Goal: Task Accomplishment & Management: Complete application form

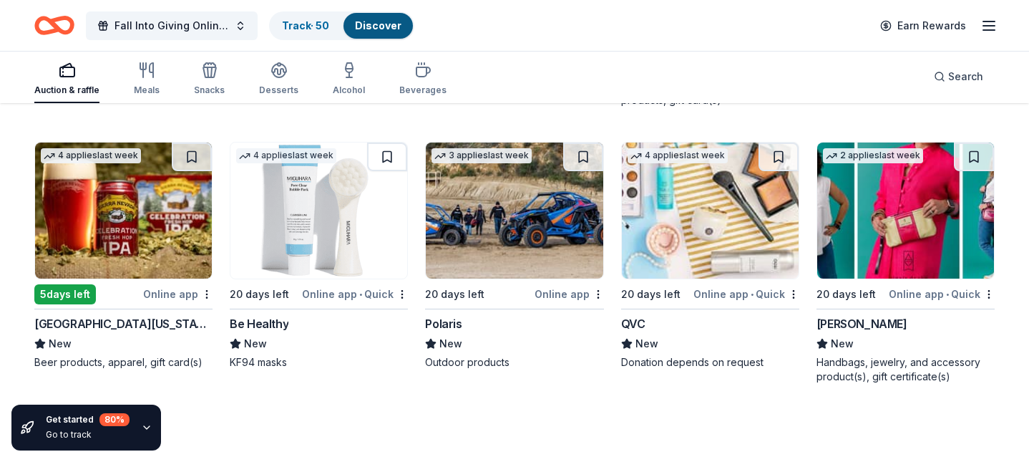
scroll to position [7462, 0]
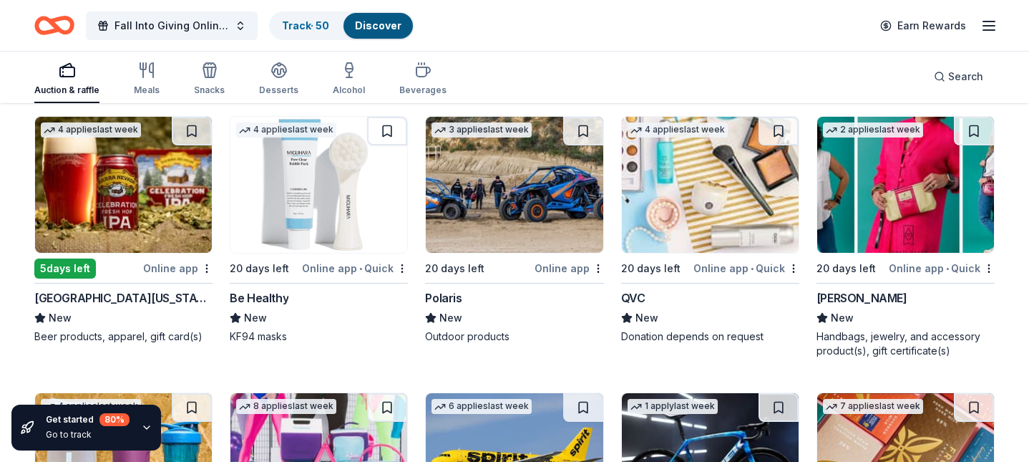
click at [904, 213] on img at bounding box center [905, 185] width 177 height 136
click at [975, 143] on button at bounding box center [974, 131] width 40 height 29
click at [975, 142] on button at bounding box center [975, 131] width 37 height 29
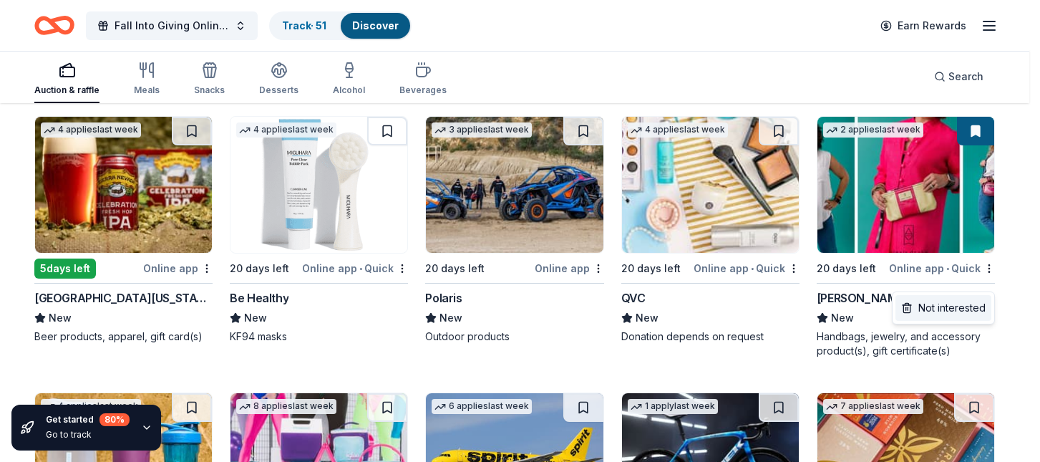
click at [970, 306] on div "Not interested" at bounding box center [943, 308] width 96 height 26
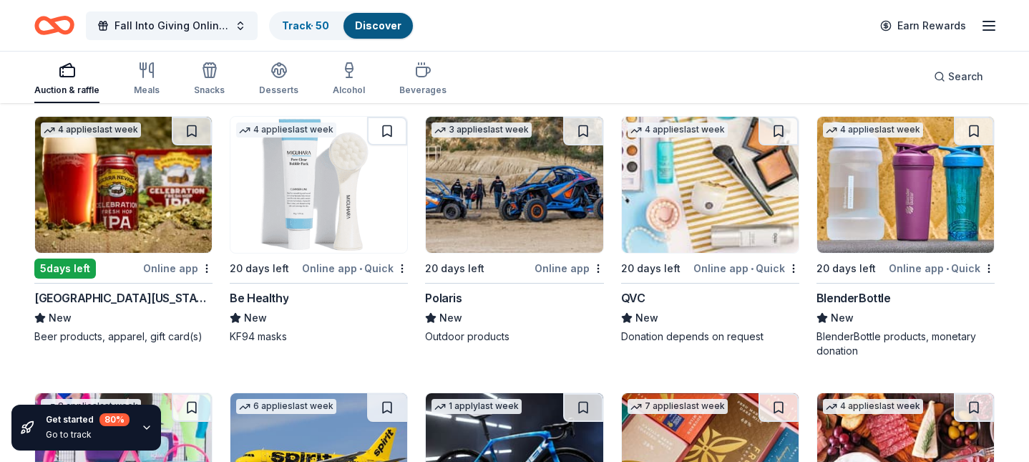
click at [917, 195] on img at bounding box center [905, 185] width 177 height 136
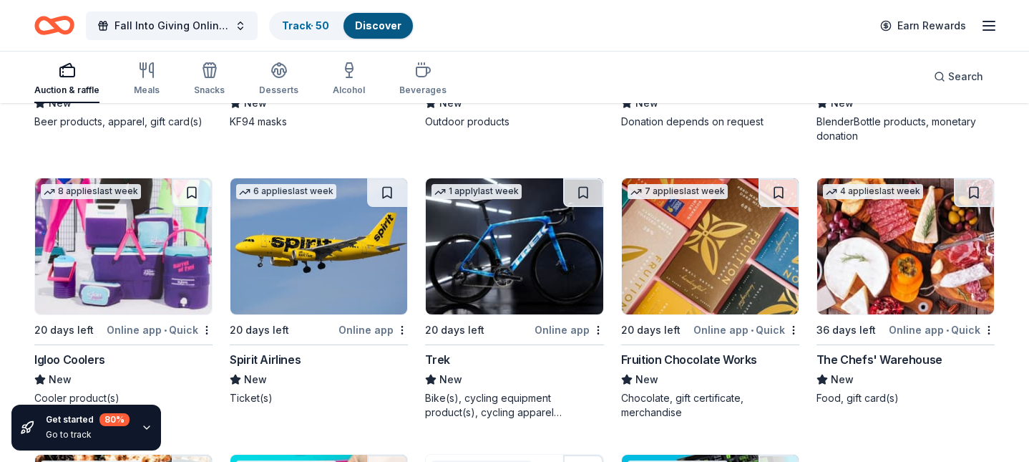
scroll to position [7748, 0]
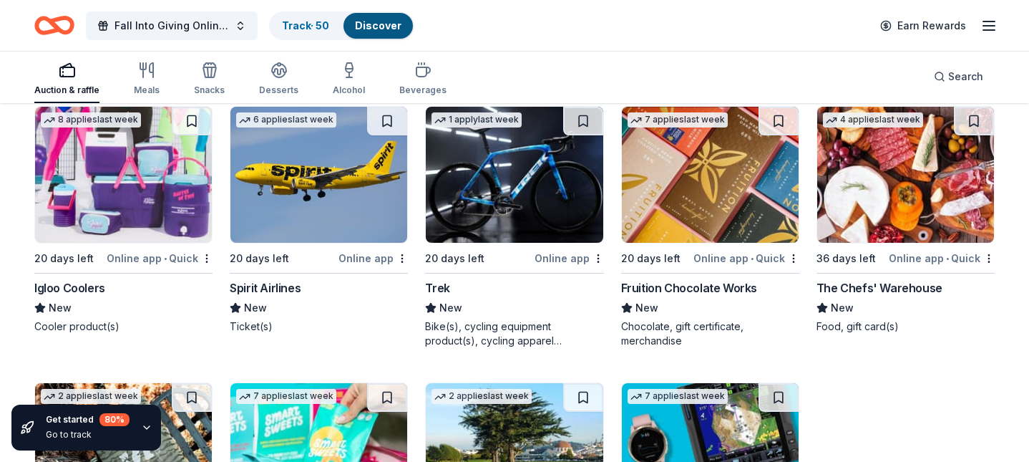
click at [102, 175] on img at bounding box center [123, 175] width 177 height 136
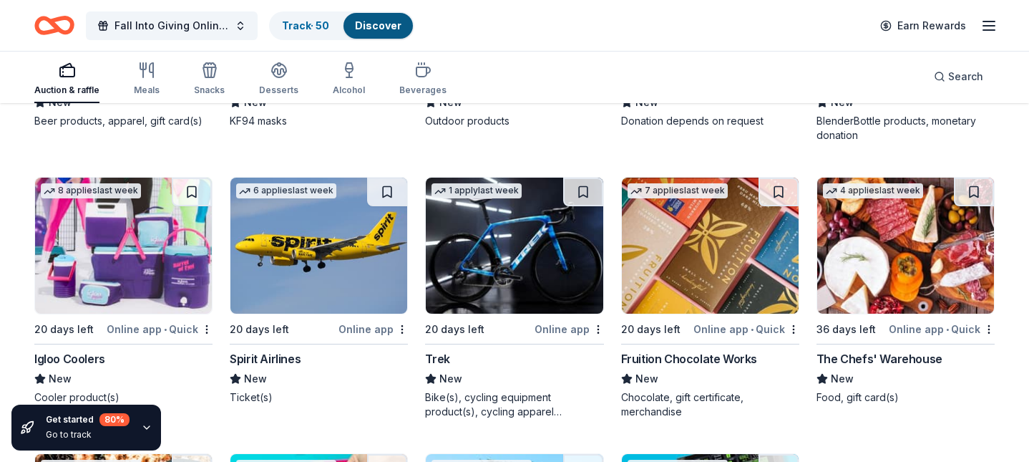
scroll to position [7676, 0]
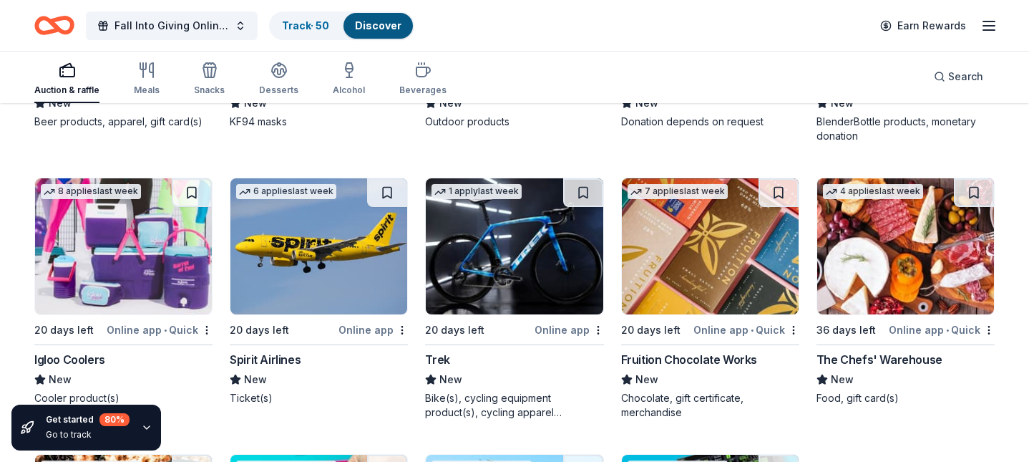
click at [514, 260] on img at bounding box center [514, 246] width 177 height 136
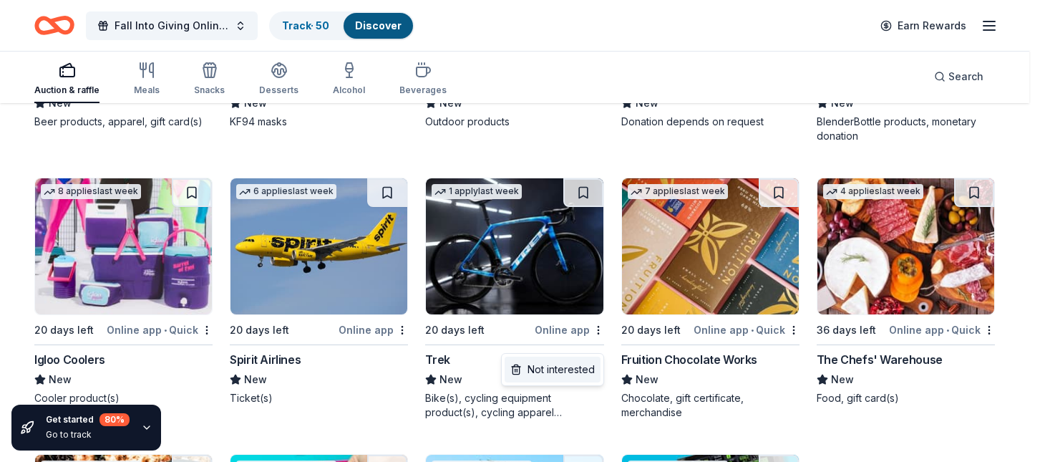
click at [574, 367] on div "Not interested" at bounding box center [552, 369] width 96 height 26
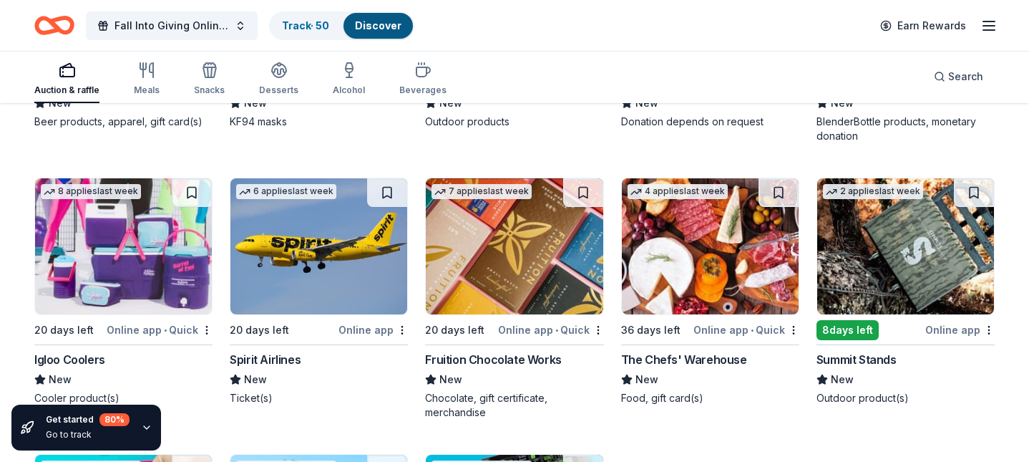
click at [483, 271] on img at bounding box center [514, 246] width 177 height 136
click at [686, 281] on img at bounding box center [710, 246] width 177 height 136
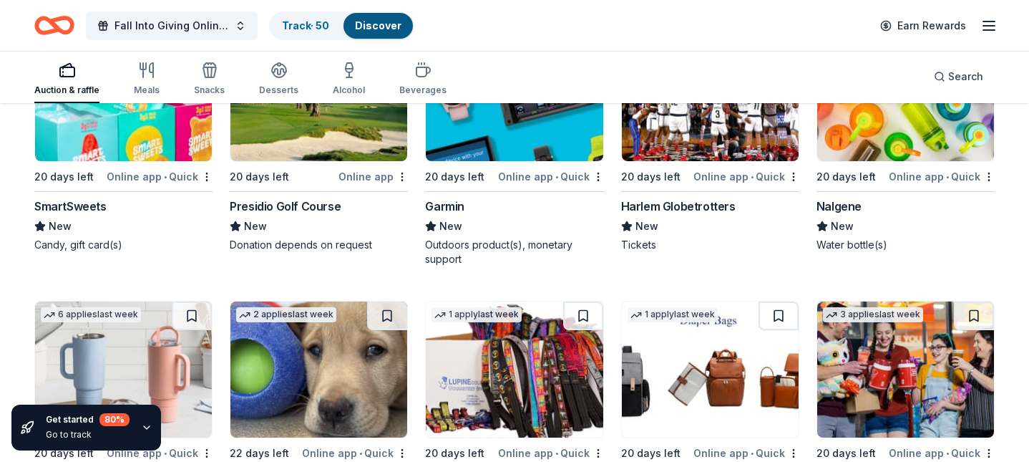
scroll to position [8034, 0]
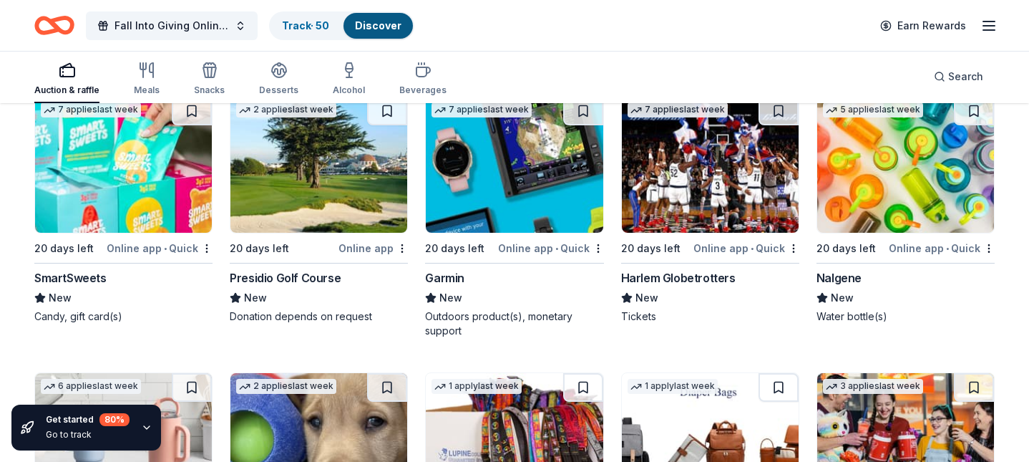
click at [507, 206] on img at bounding box center [514, 165] width 177 height 136
click at [695, 220] on img at bounding box center [710, 165] width 177 height 136
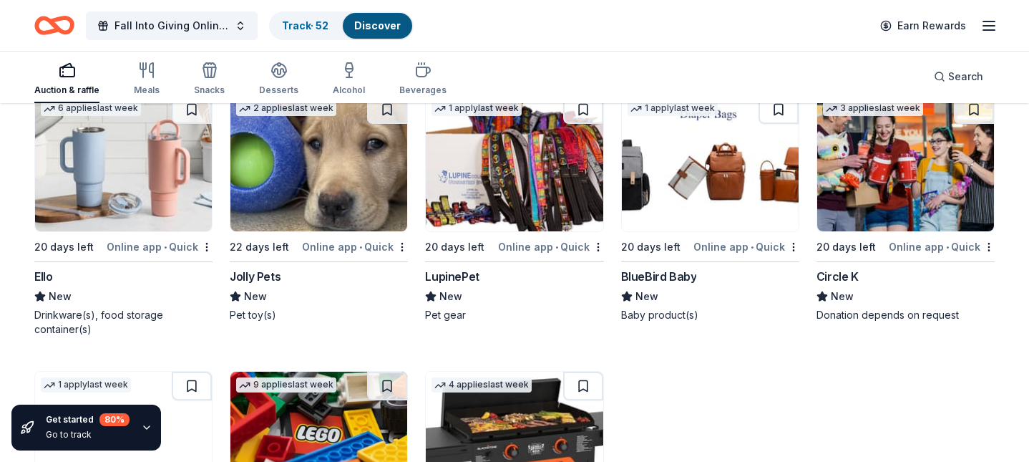
scroll to position [8320, 0]
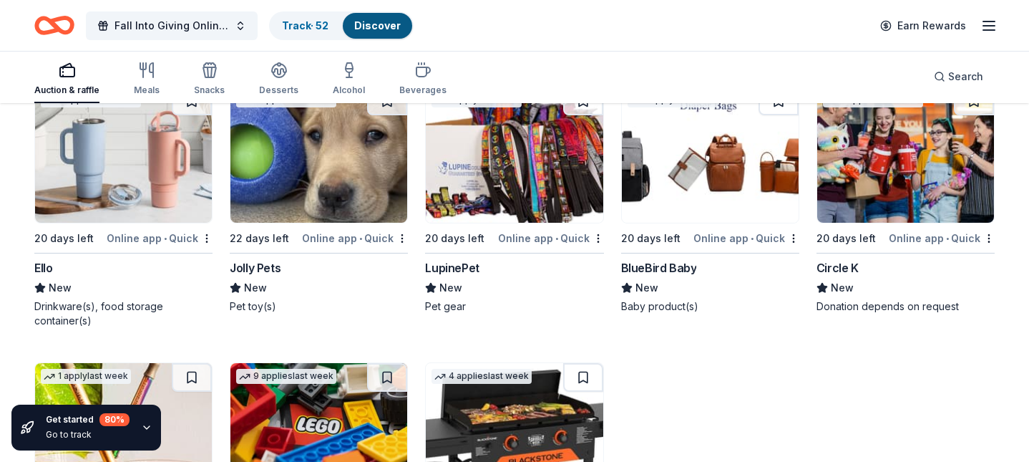
click at [106, 180] on img at bounding box center [123, 155] width 177 height 136
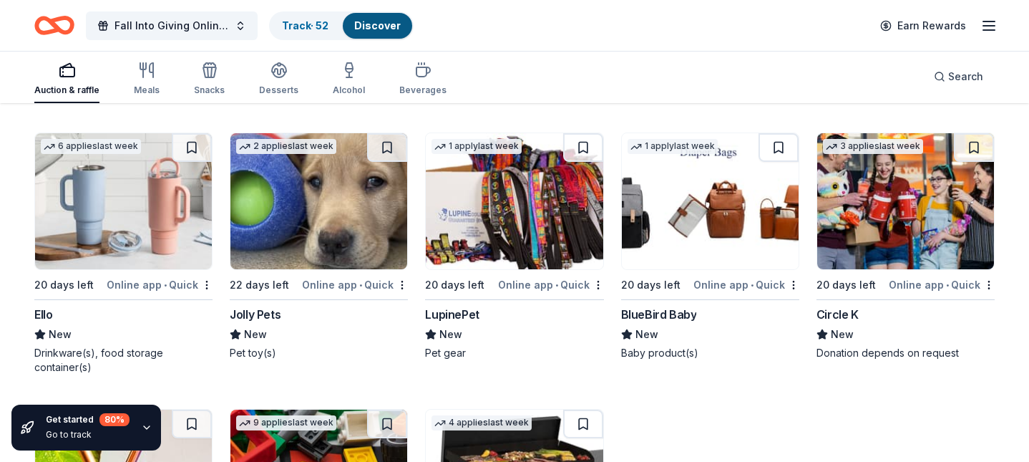
scroll to position [8249, 0]
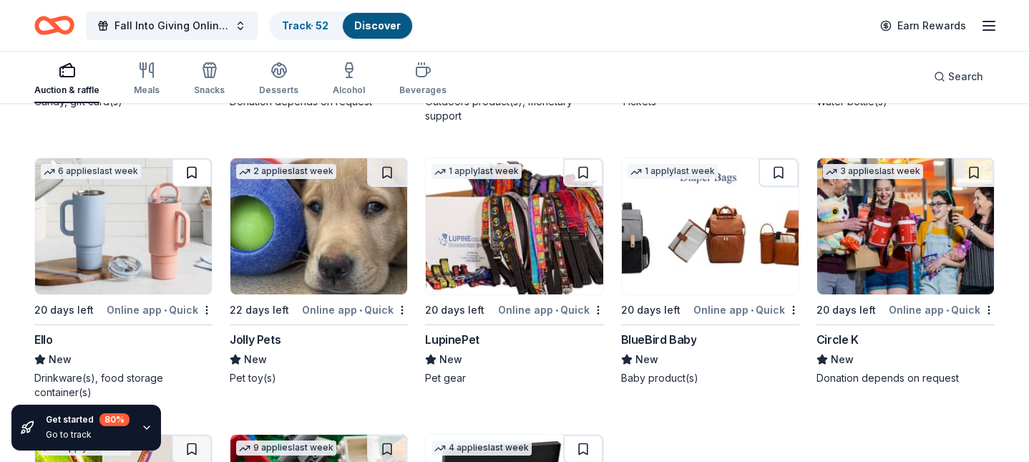
click at [187, 187] on button at bounding box center [192, 172] width 40 height 29
click at [108, 228] on img at bounding box center [123, 226] width 177 height 136
click at [297, 245] on img at bounding box center [318, 226] width 177 height 136
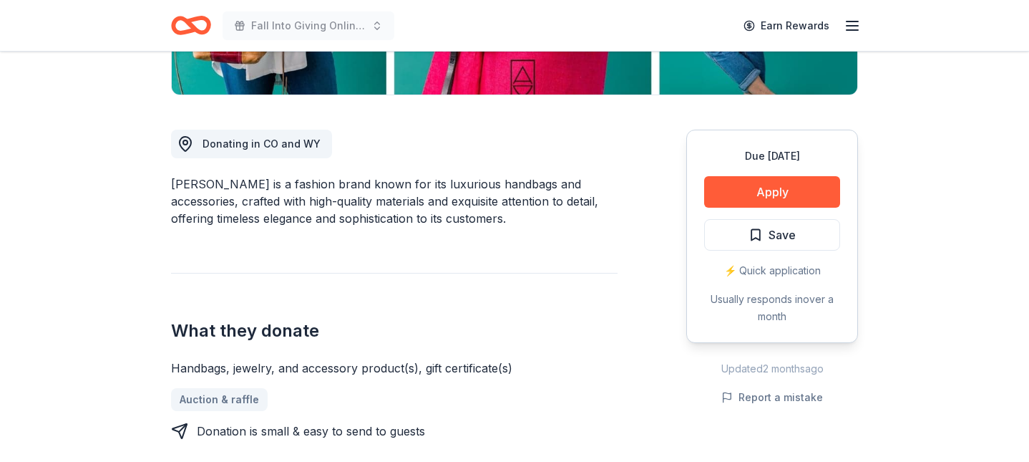
scroll to position [286, 0]
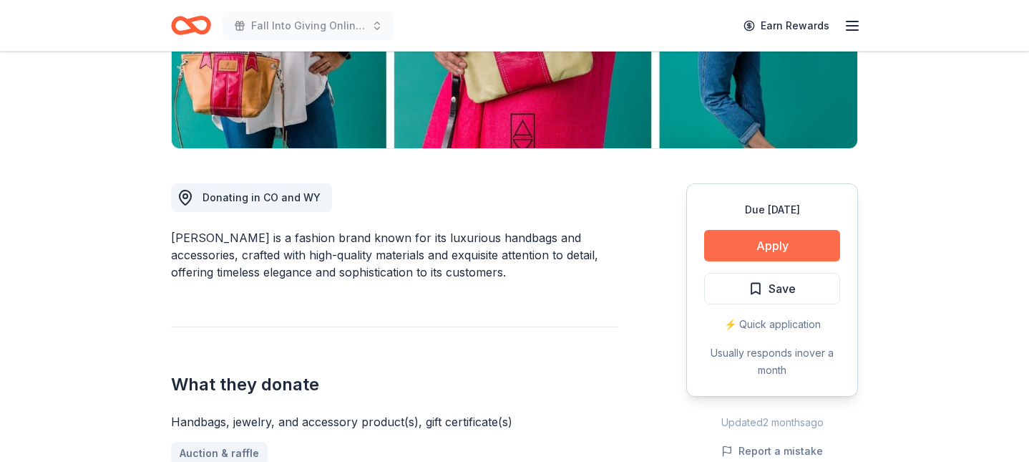
click at [778, 235] on button "Apply" at bounding box center [772, 245] width 136 height 31
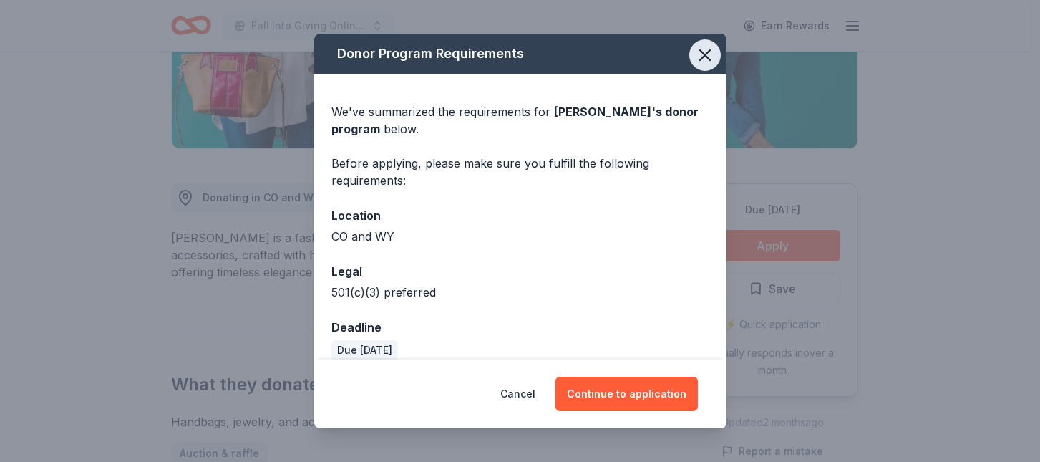
click at [698, 54] on icon "button" at bounding box center [705, 55] width 20 height 20
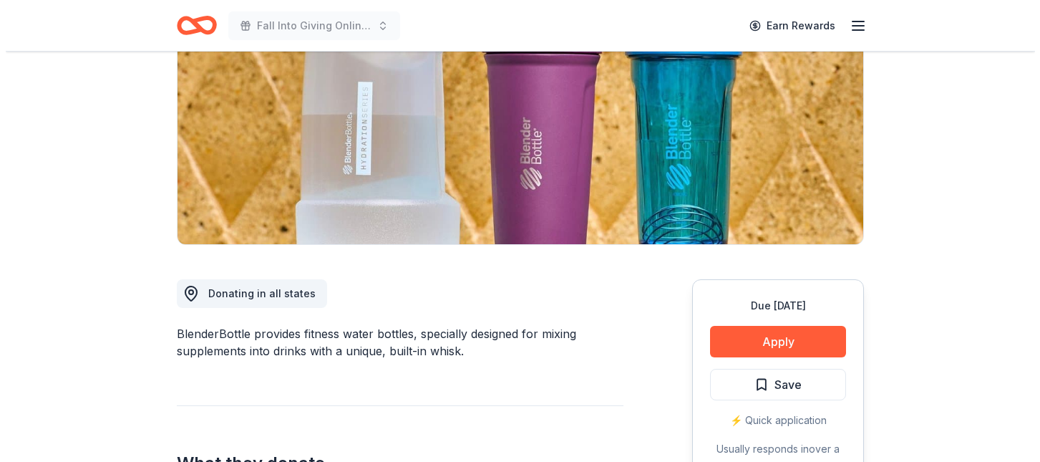
scroll to position [215, 0]
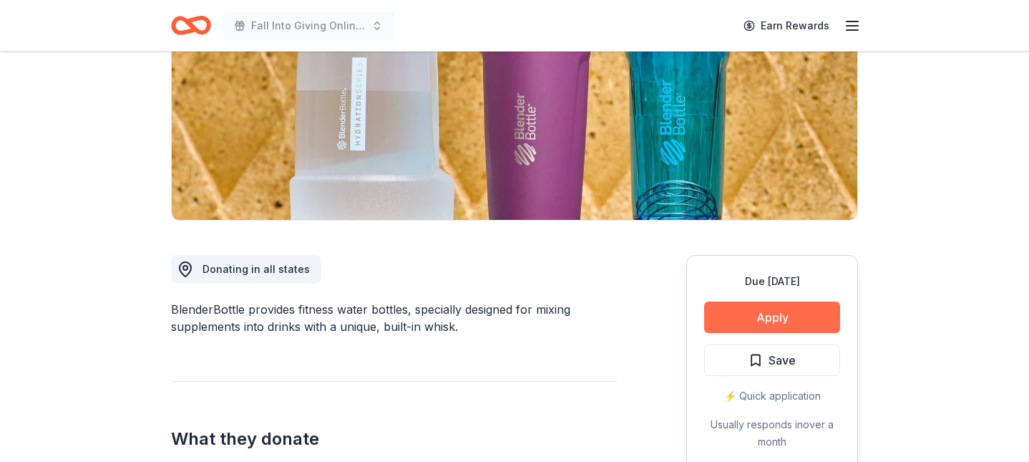
click at [798, 316] on button "Apply" at bounding box center [772, 316] width 136 height 31
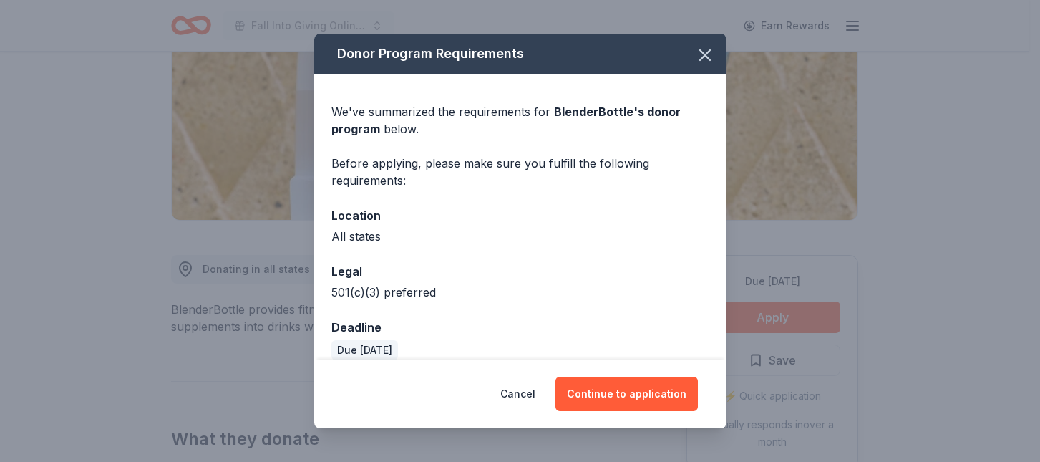
scroll to position [17, 0]
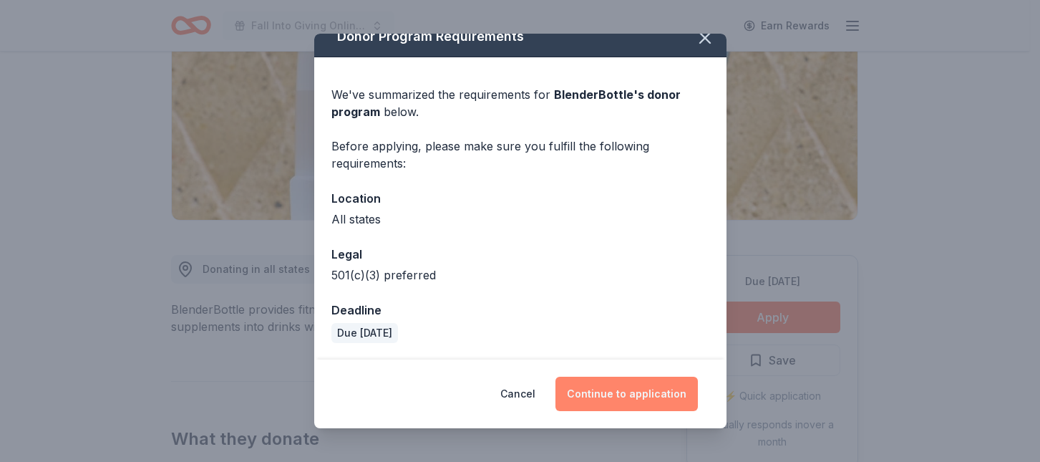
click at [652, 392] on button "Continue to application" at bounding box center [626, 393] width 142 height 34
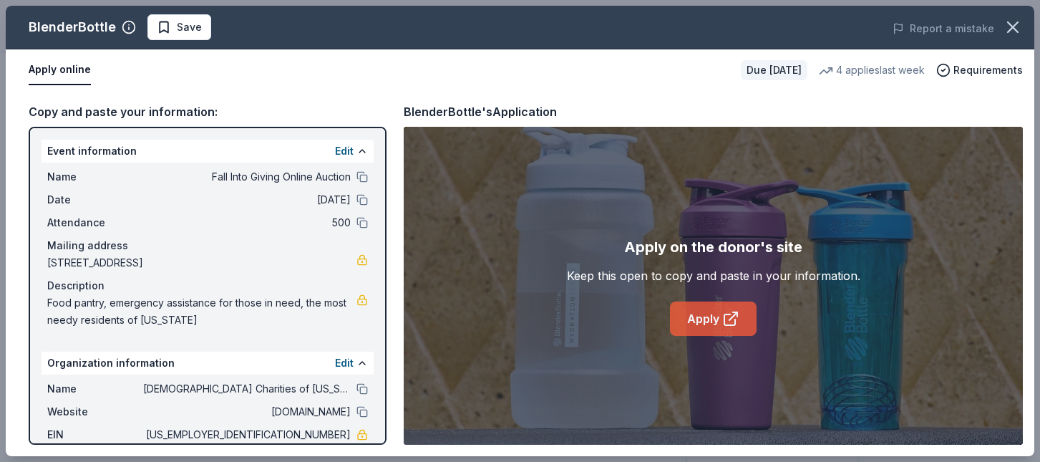
click at [718, 313] on link "Apply" at bounding box center [713, 318] width 87 height 34
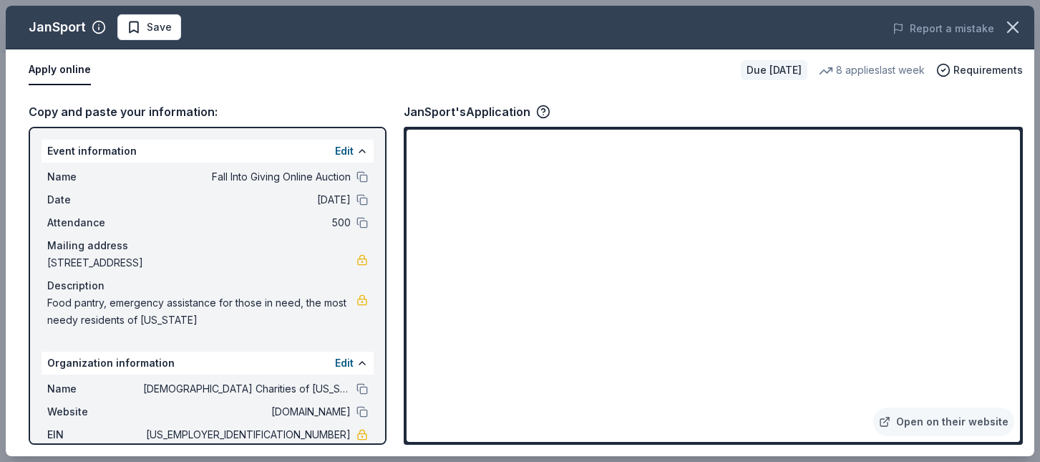
scroll to position [143, 0]
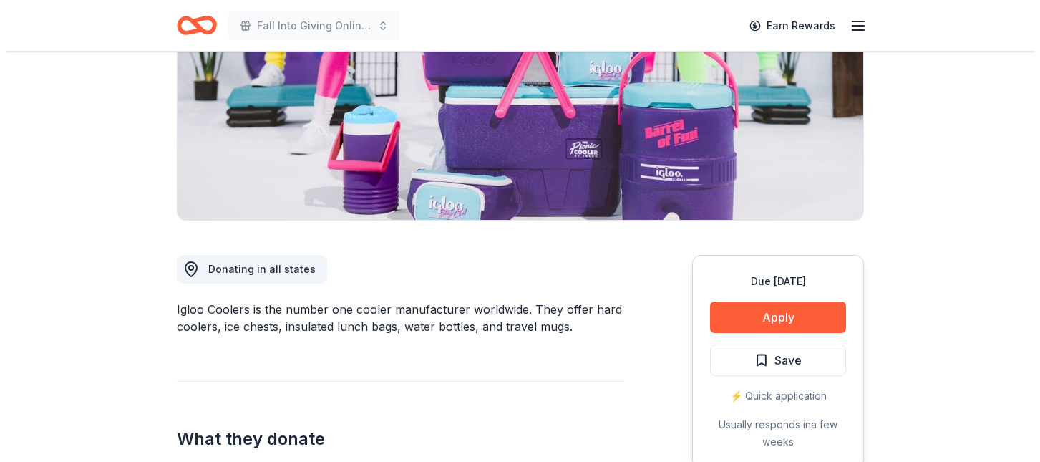
scroll to position [286, 0]
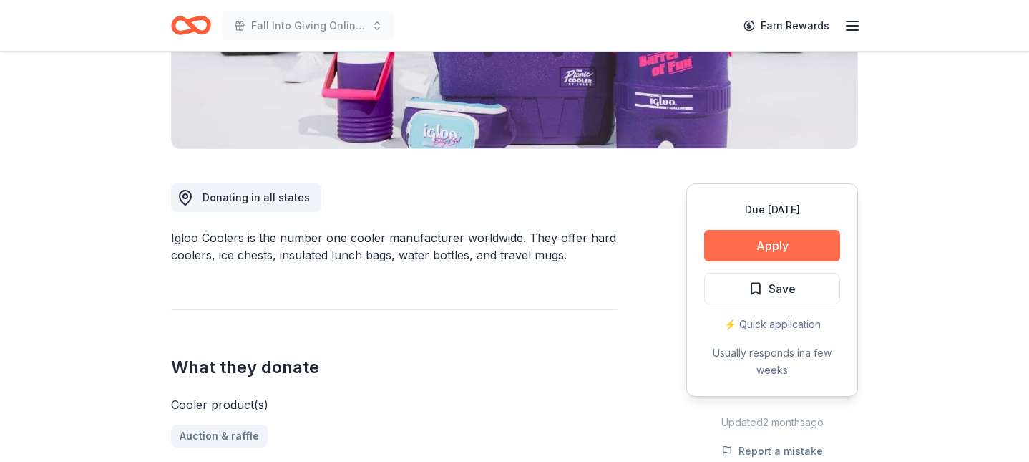
click at [737, 234] on button "Apply" at bounding box center [772, 245] width 136 height 31
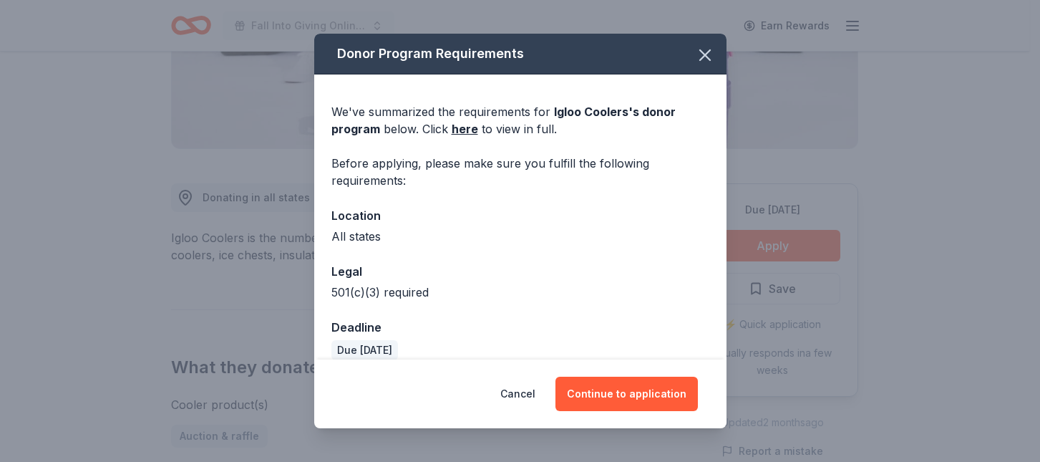
scroll to position [17, 0]
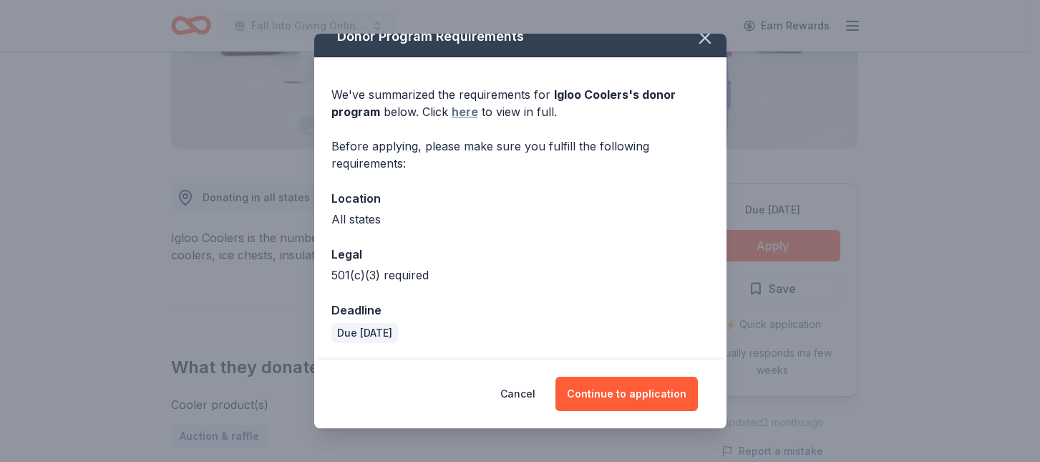
click at [463, 112] on link "here" at bounding box center [464, 111] width 26 height 17
click at [638, 395] on button "Continue to application" at bounding box center [626, 393] width 142 height 34
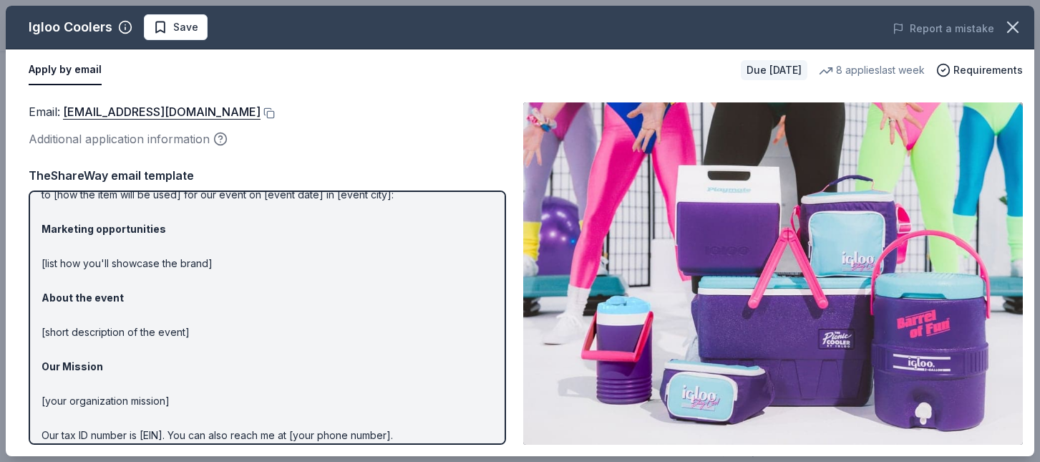
scroll to position [132, 0]
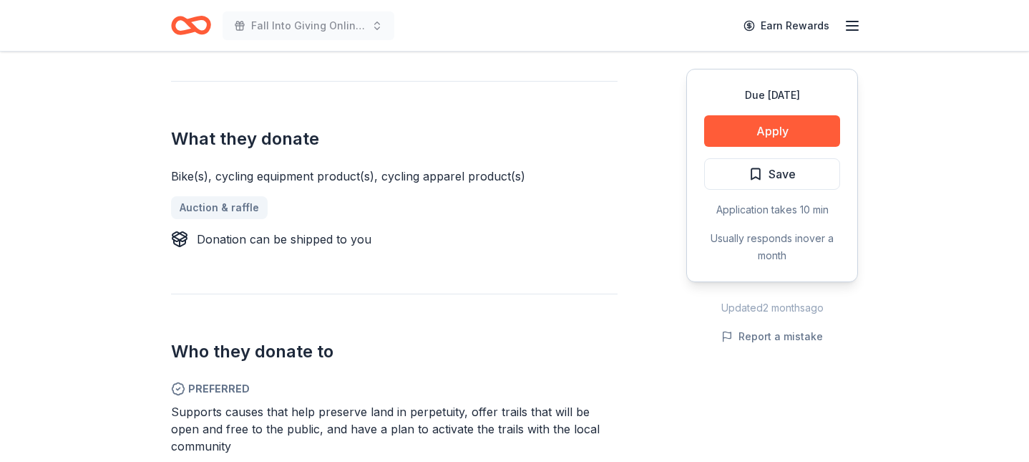
scroll to position [215, 0]
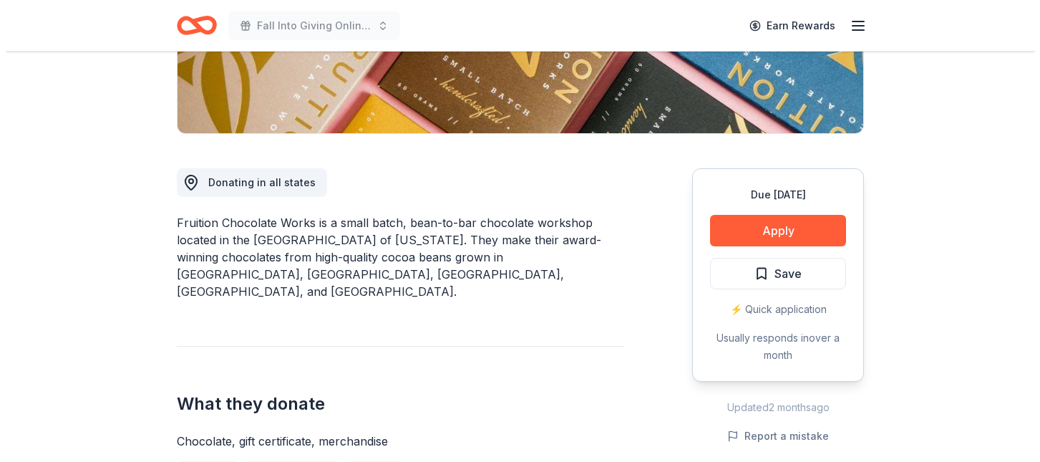
scroll to position [286, 0]
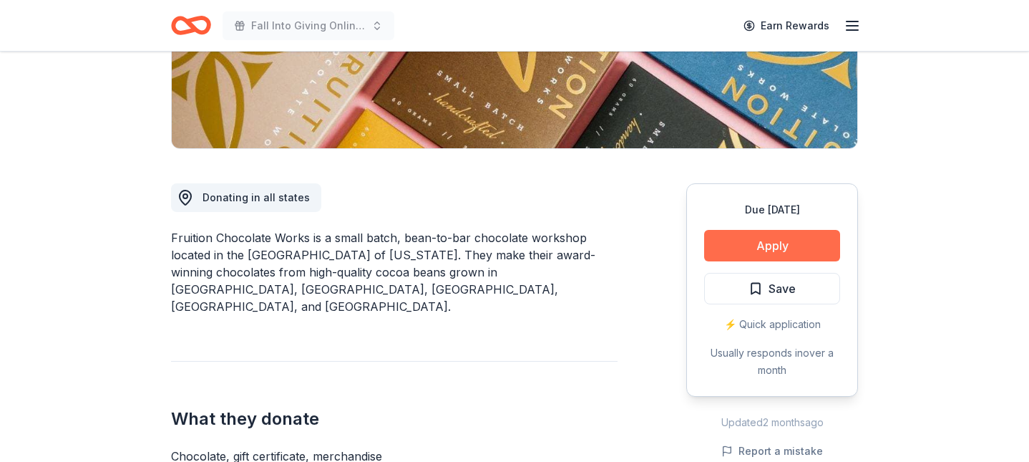
click at [775, 240] on button "Apply" at bounding box center [772, 245] width 136 height 31
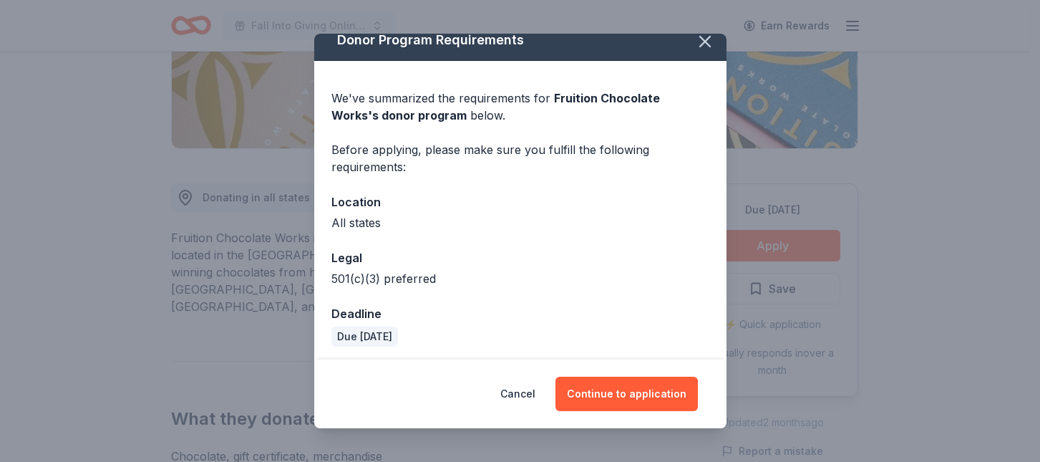
scroll to position [17, 0]
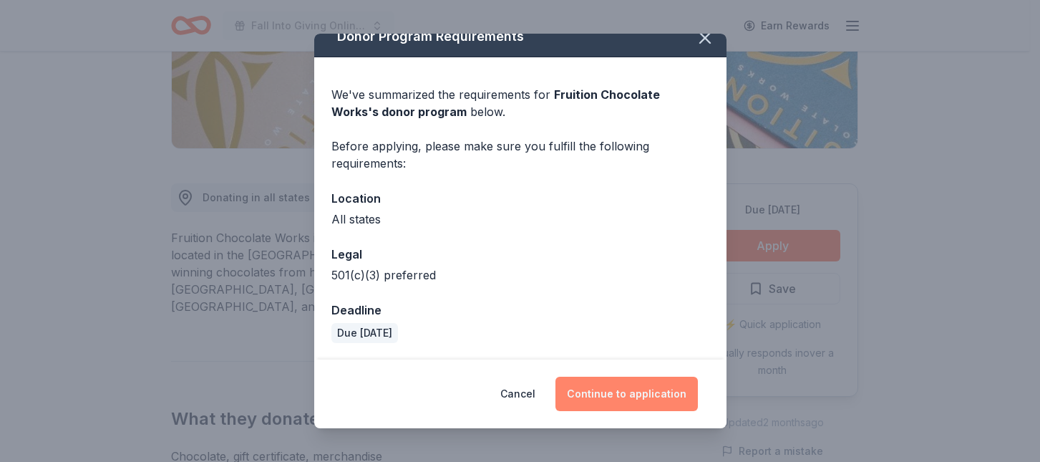
click at [626, 390] on button "Continue to application" at bounding box center [626, 393] width 142 height 34
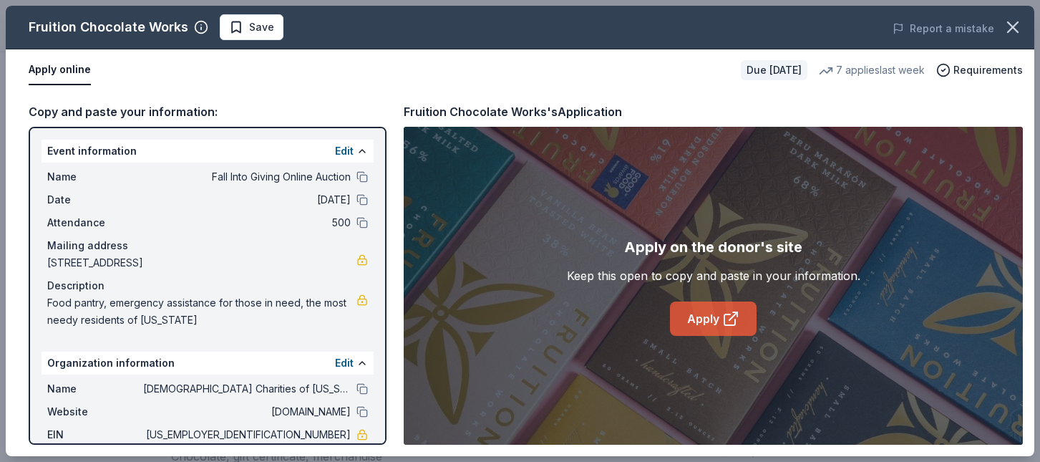
click at [703, 317] on link "Apply" at bounding box center [713, 318] width 87 height 34
click at [255, 26] on span "Save" at bounding box center [261, 27] width 25 height 17
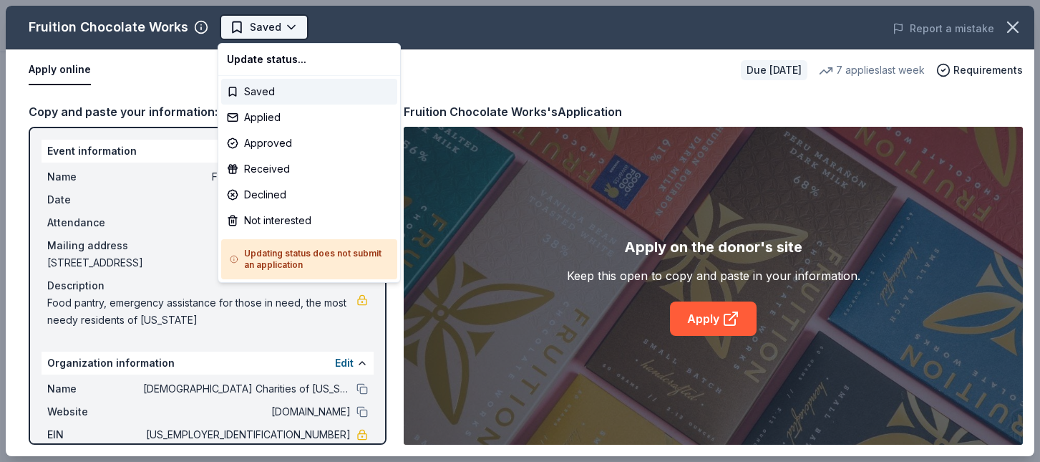
click at [278, 29] on body "Fall Into Giving Online Auction Saved Apply Due in 20 days Share Fruition Choco…" at bounding box center [514, 231] width 1029 height 462
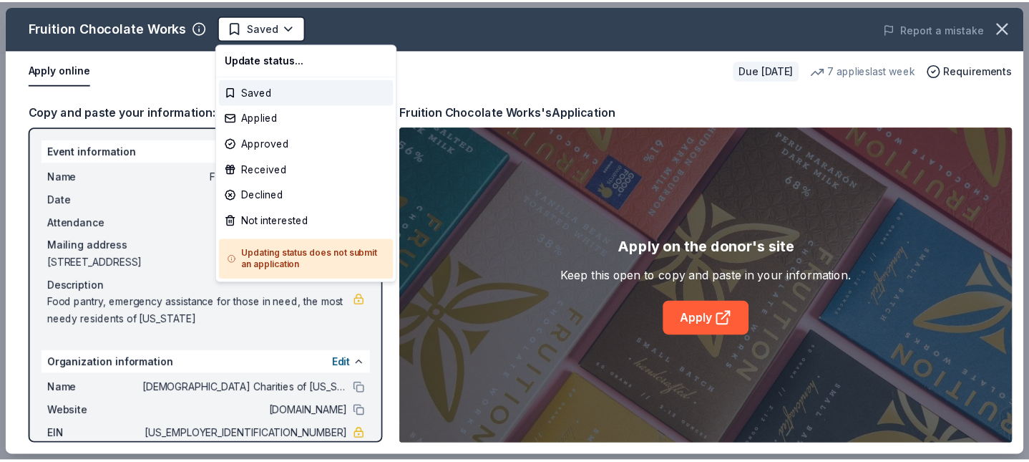
scroll to position [0, 0]
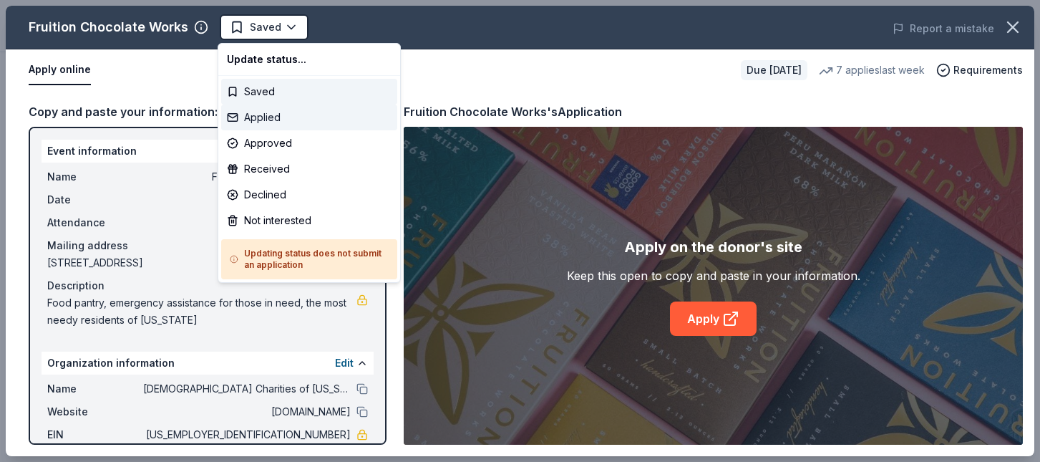
click at [278, 114] on div "Applied" at bounding box center [309, 117] width 176 height 26
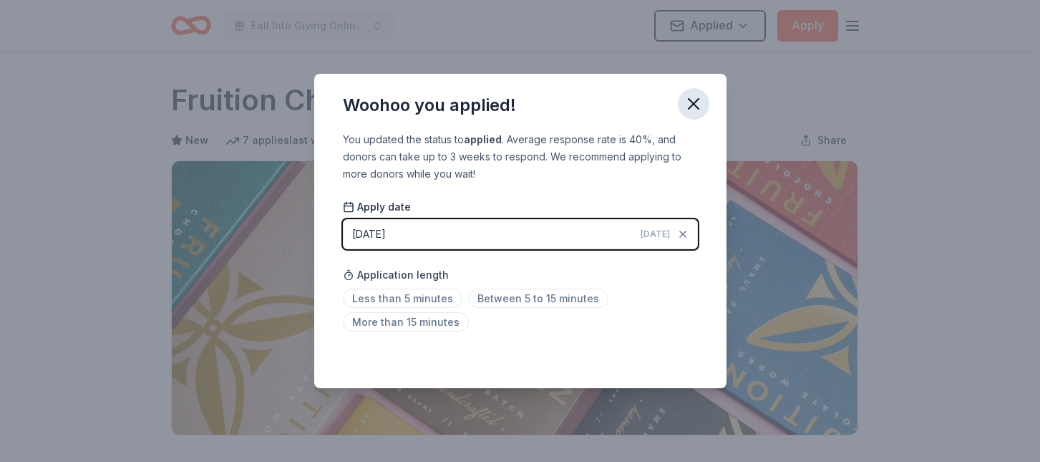
click at [686, 102] on icon "button" at bounding box center [693, 104] width 20 height 20
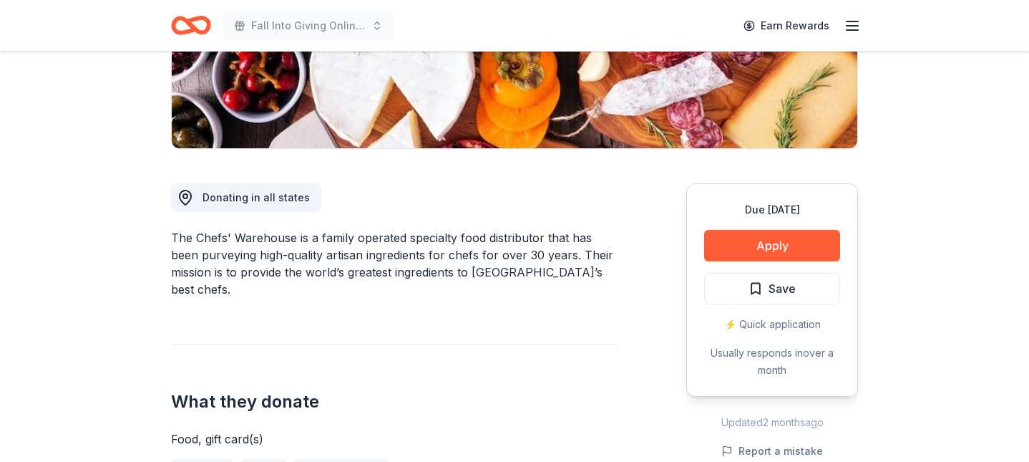
scroll to position [215, 0]
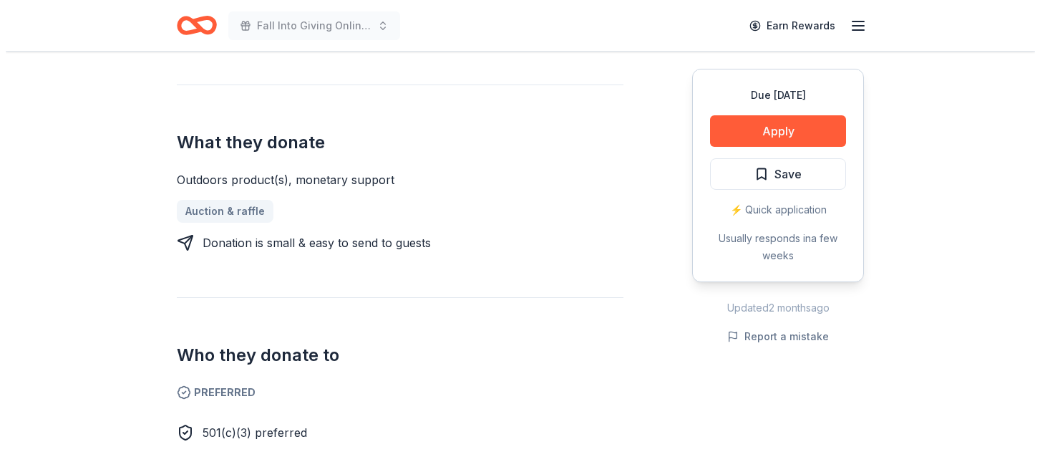
scroll to position [572, 0]
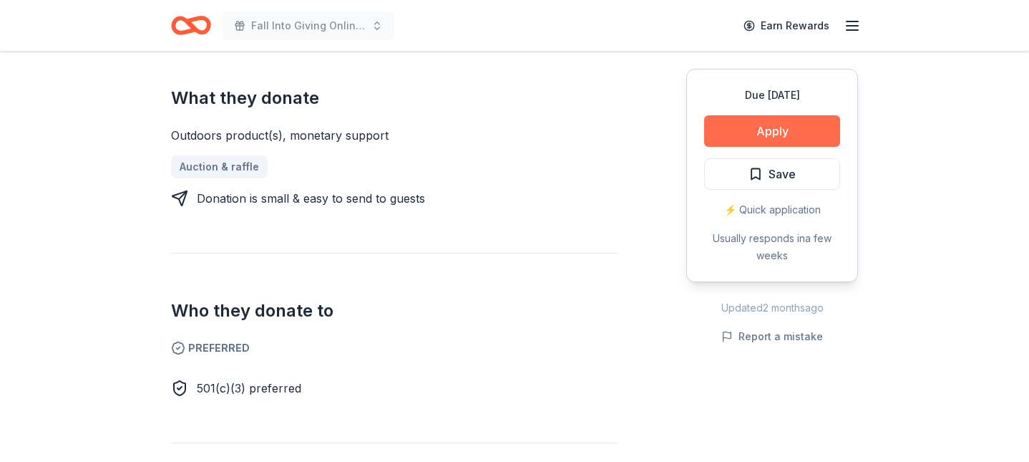
click at [761, 126] on button "Apply" at bounding box center [772, 130] width 136 height 31
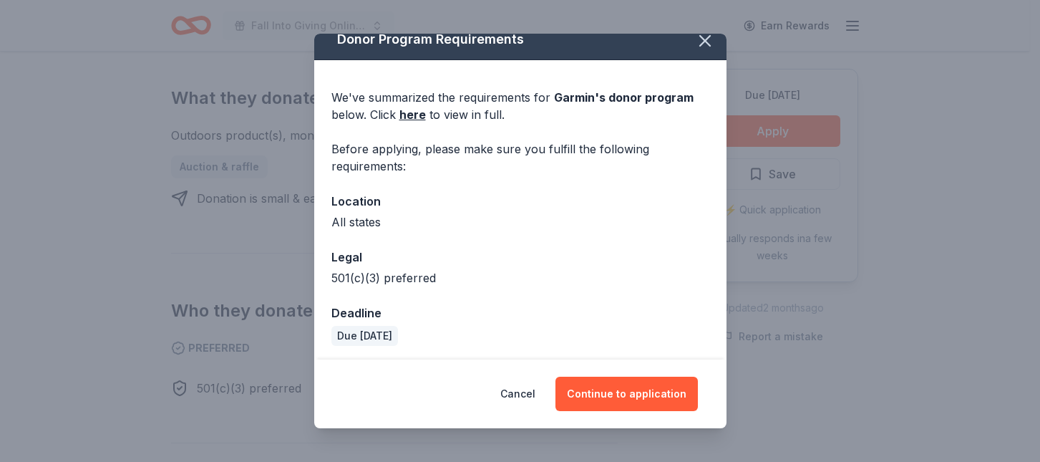
scroll to position [17, 0]
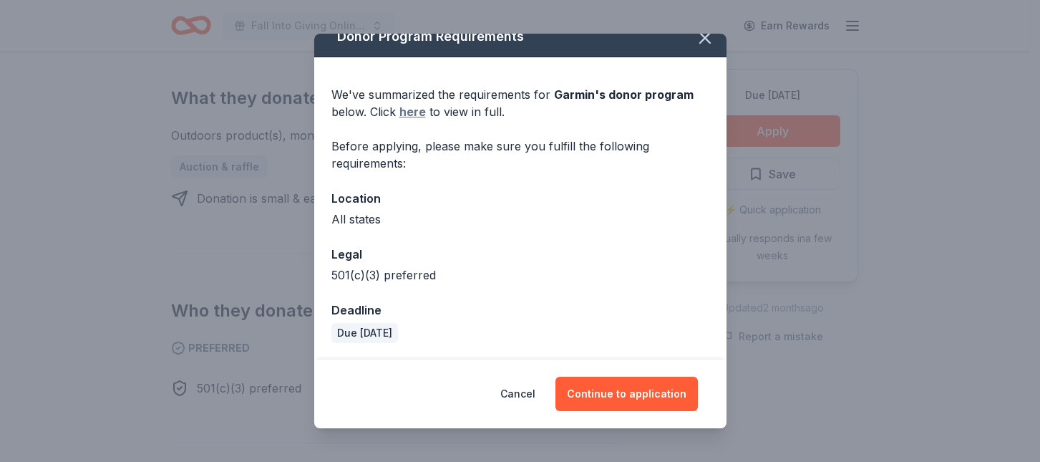
click at [415, 110] on link "here" at bounding box center [412, 111] width 26 height 17
click at [645, 381] on button "Continue to application" at bounding box center [626, 393] width 142 height 34
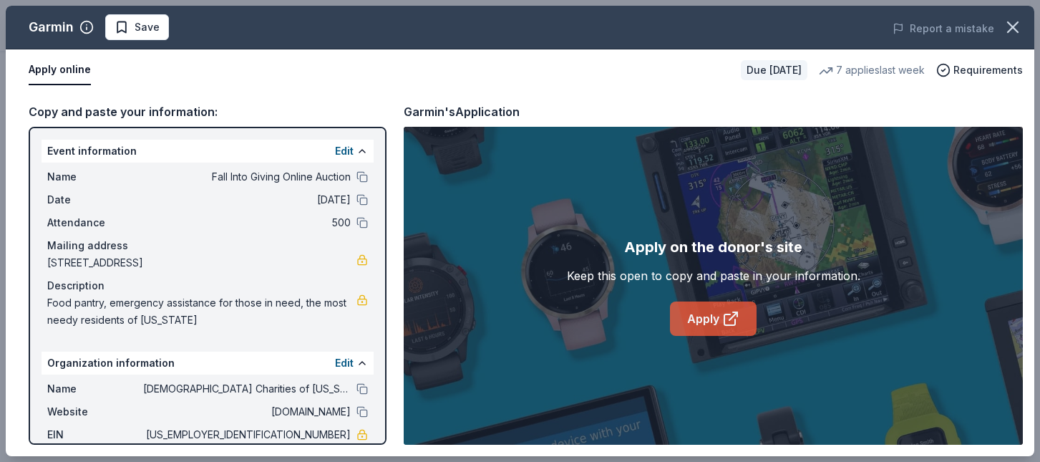
click at [709, 313] on link "Apply" at bounding box center [713, 318] width 87 height 34
click at [147, 26] on span "Save" at bounding box center [147, 27] width 25 height 17
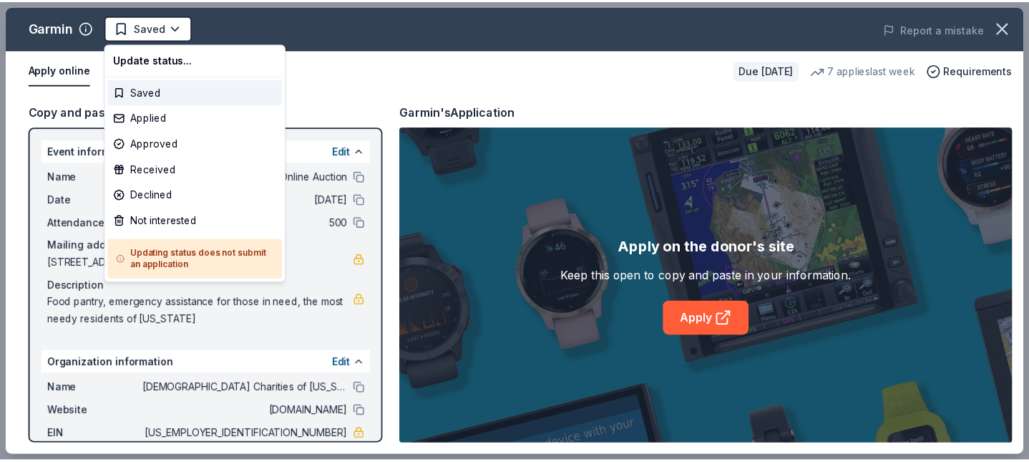
scroll to position [0, 0]
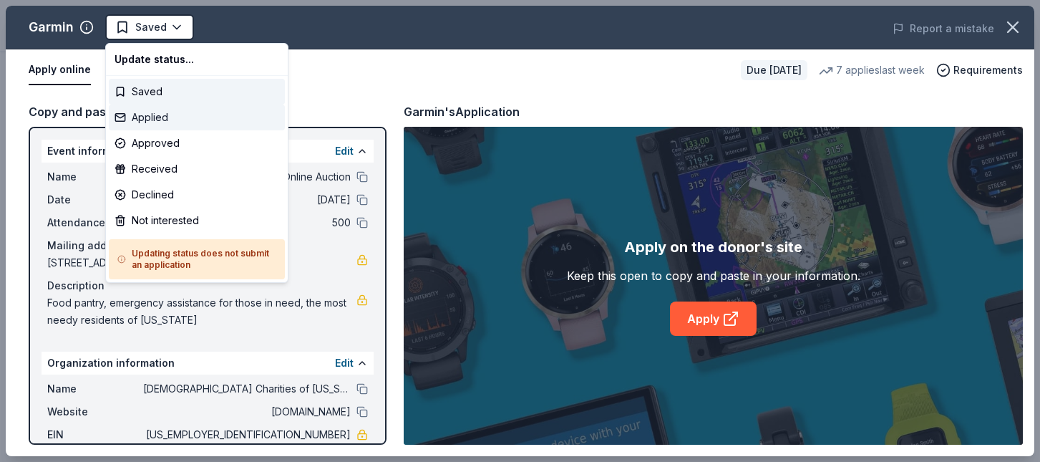
click at [160, 117] on div "Applied" at bounding box center [197, 117] width 176 height 26
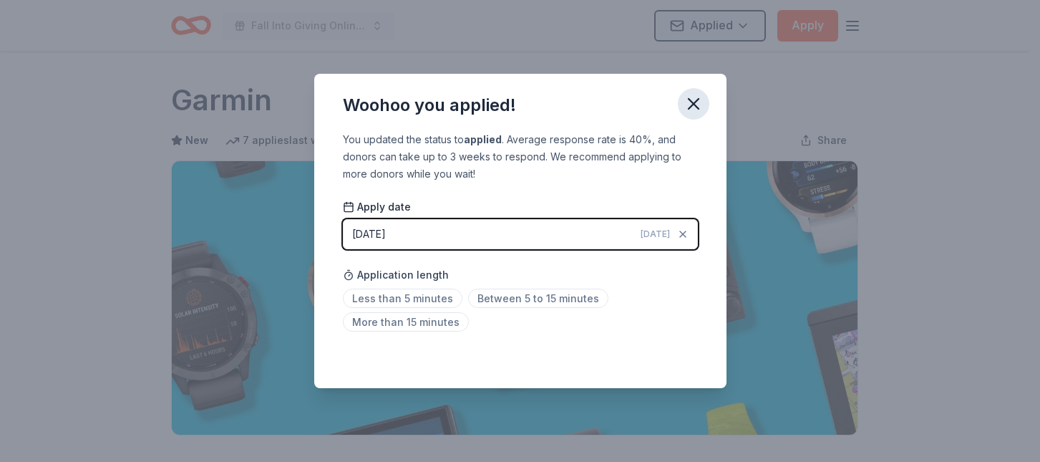
click at [698, 103] on icon "button" at bounding box center [693, 104] width 20 height 20
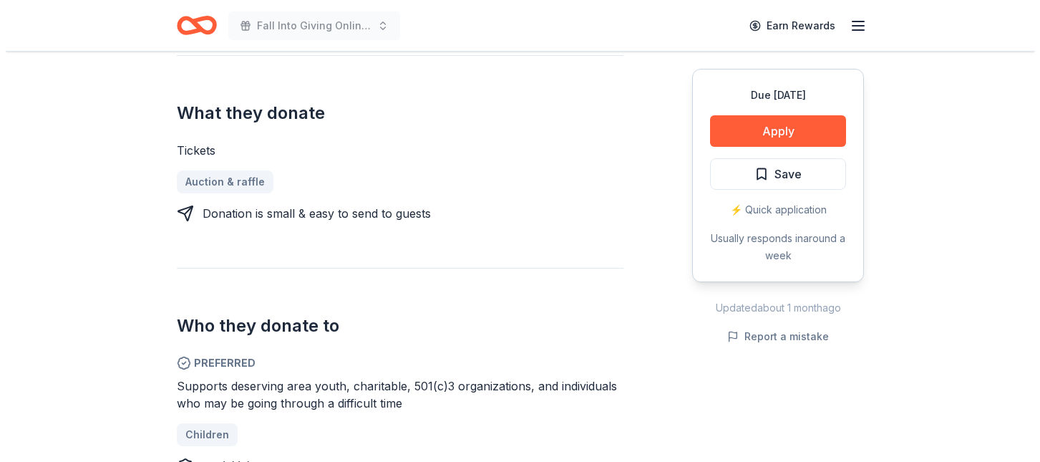
scroll to position [501, 0]
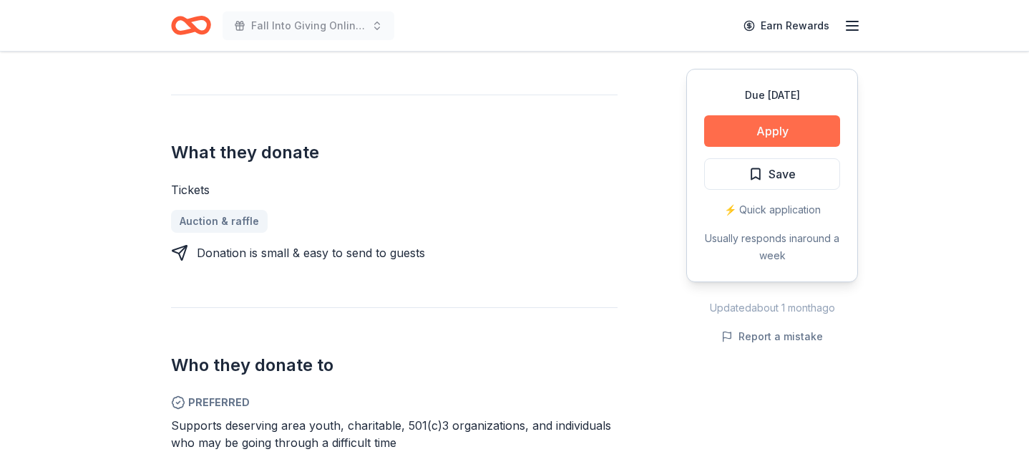
click at [771, 130] on button "Apply" at bounding box center [772, 130] width 136 height 31
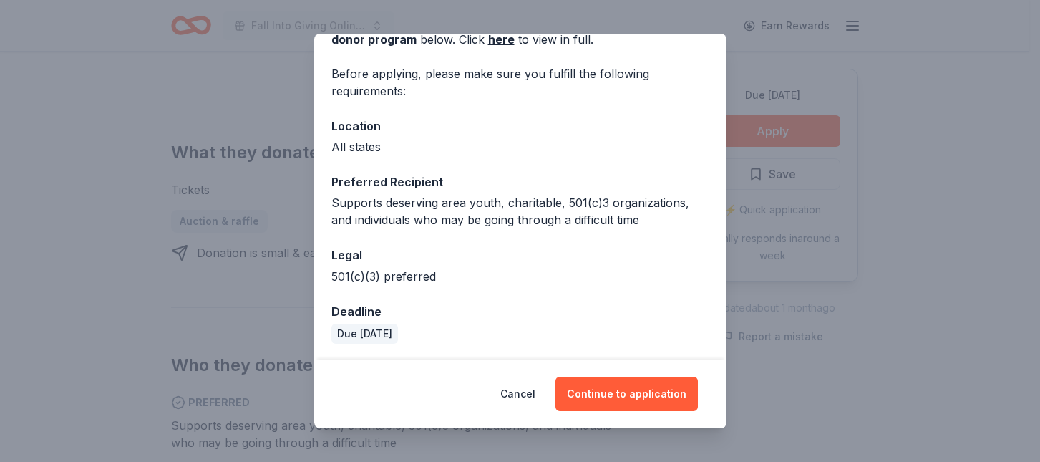
scroll to position [91, 0]
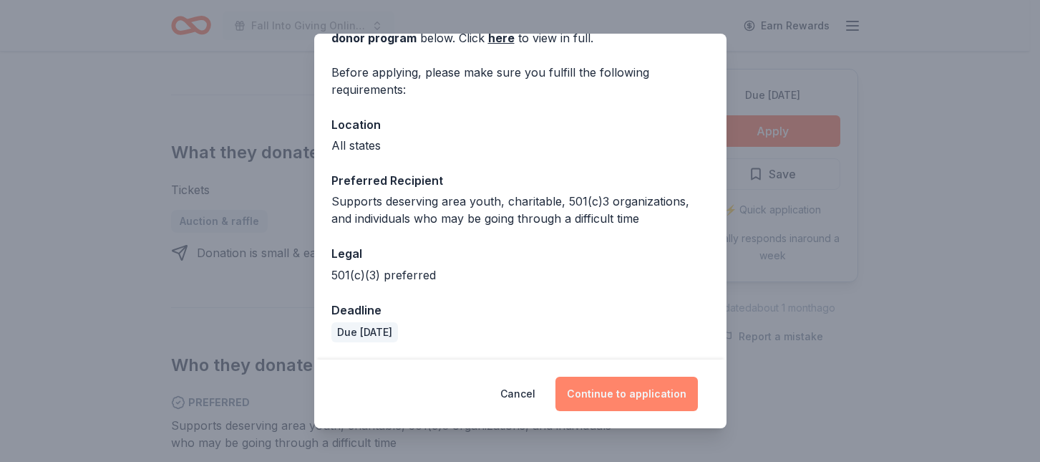
click at [618, 388] on button "Continue to application" at bounding box center [626, 393] width 142 height 34
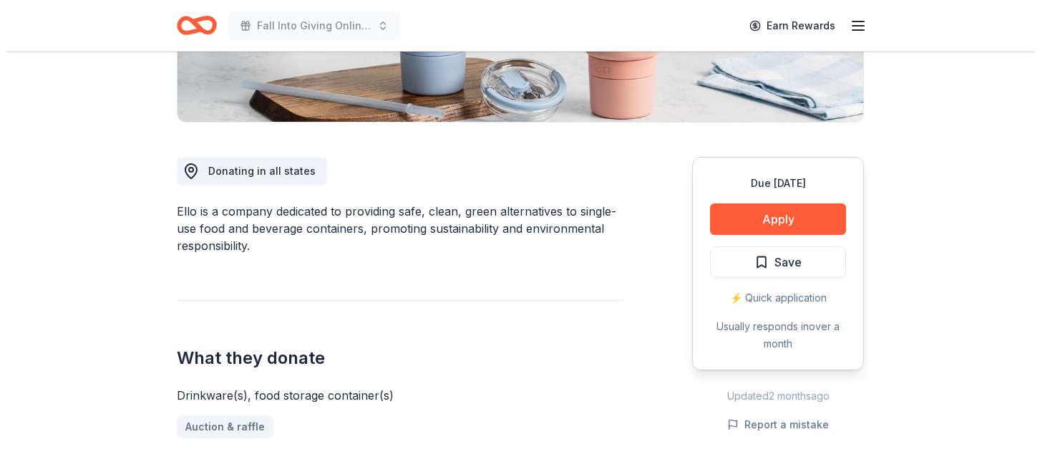
scroll to position [358, 0]
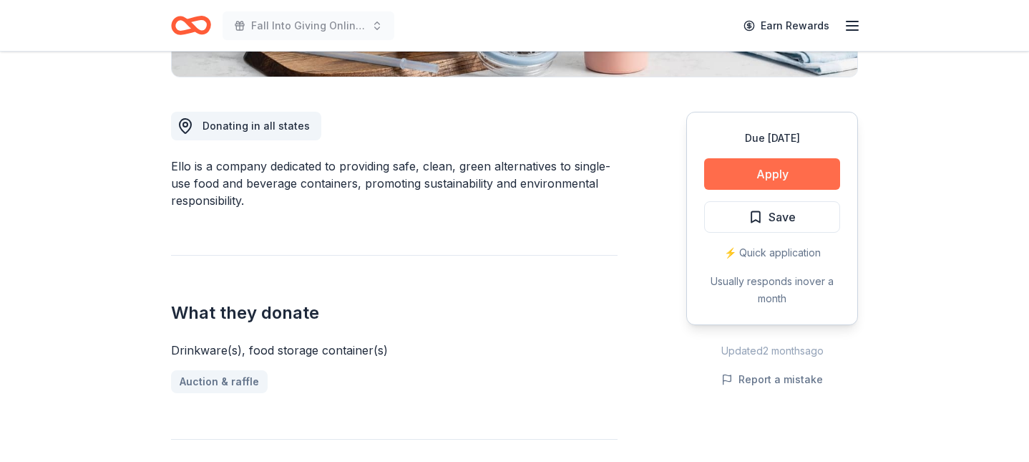
click at [760, 170] on button "Apply" at bounding box center [772, 173] width 136 height 31
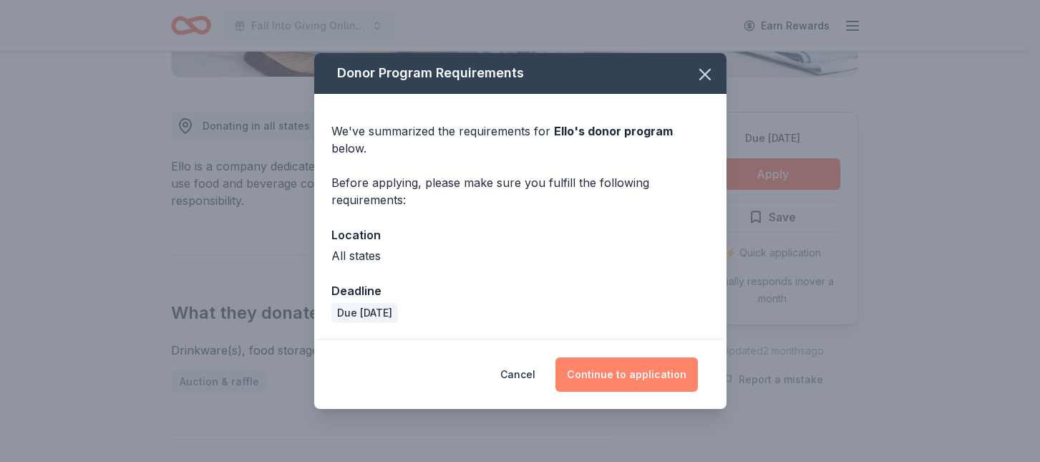
click at [615, 358] on button "Continue to application" at bounding box center [626, 374] width 142 height 34
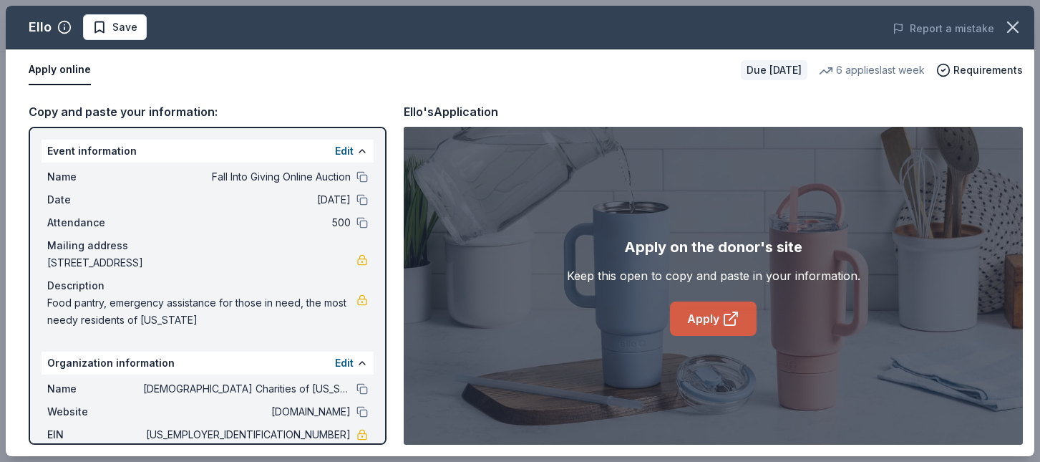
click at [700, 308] on link "Apply" at bounding box center [713, 318] width 87 height 34
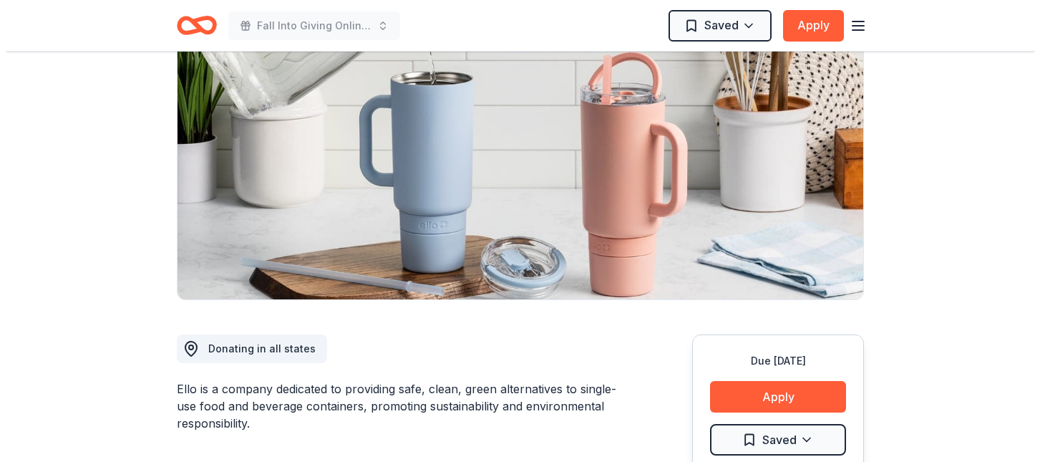
scroll to position [143, 0]
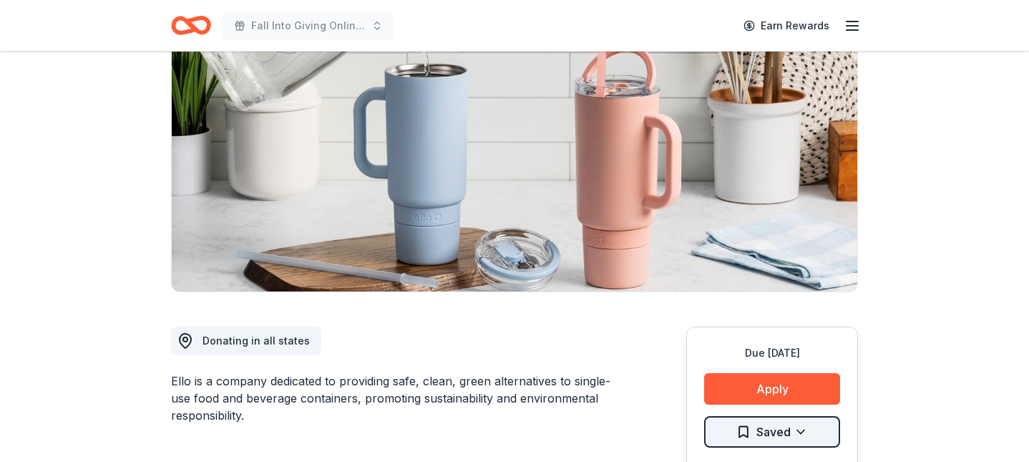
click at [816, 318] on html "Fall Into Giving Online Auction Earn Rewards Due [DATE] Share Ello New 6 applie…" at bounding box center [514, 88] width 1029 height 462
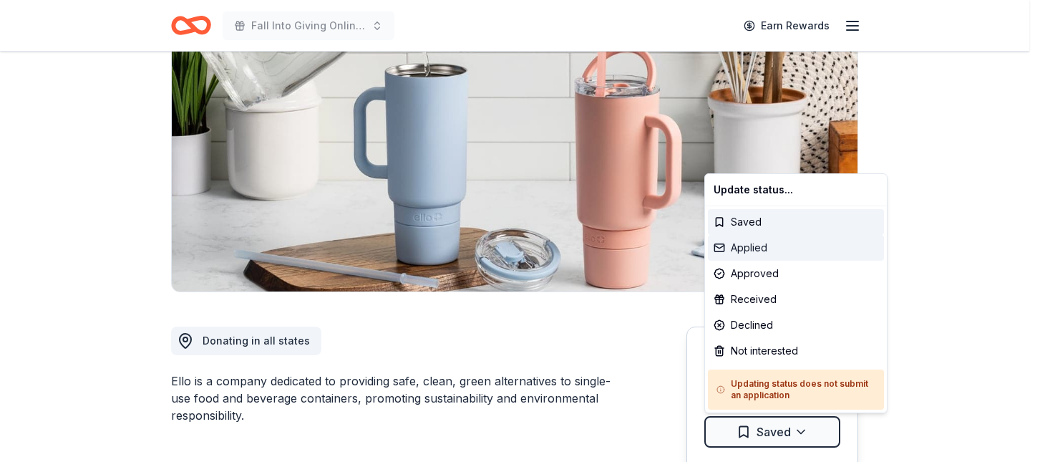
click at [769, 243] on div "Applied" at bounding box center [796, 248] width 176 height 26
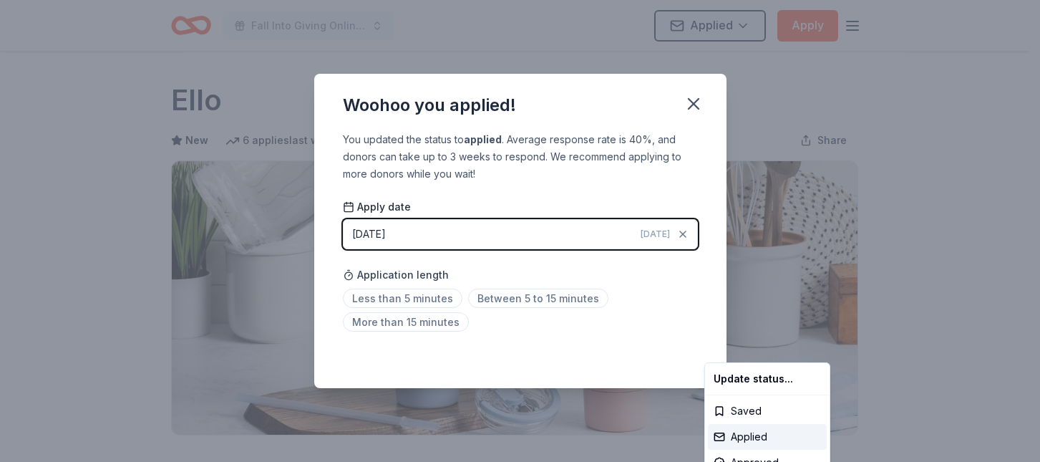
click at [693, 106] on html "Fall Into Giving Online Auction Applied Apply Due [DATE] Share Ello New 6 appli…" at bounding box center [520, 231] width 1040 height 462
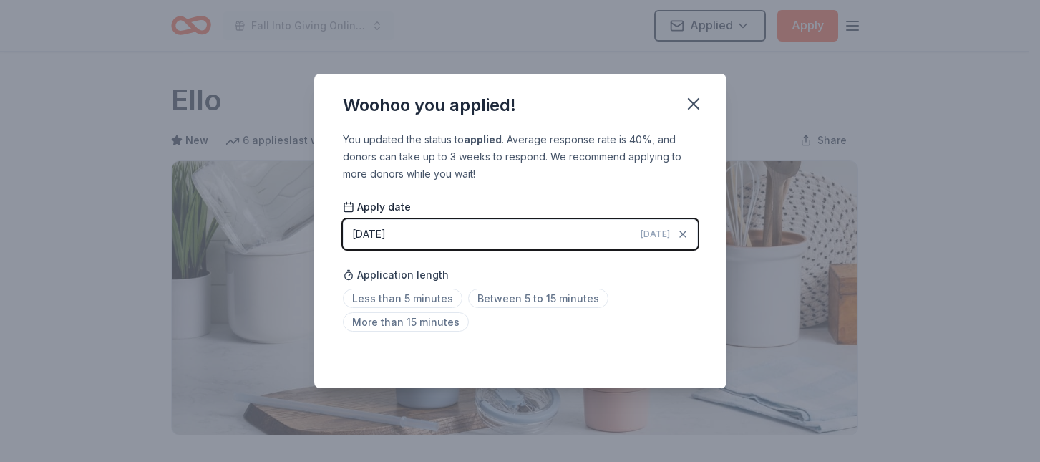
scroll to position [344, 0]
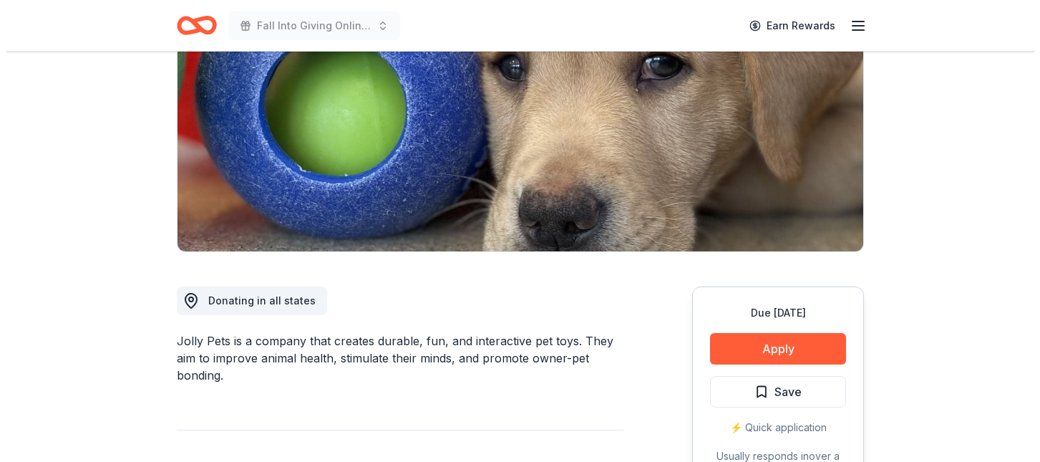
scroll to position [215, 0]
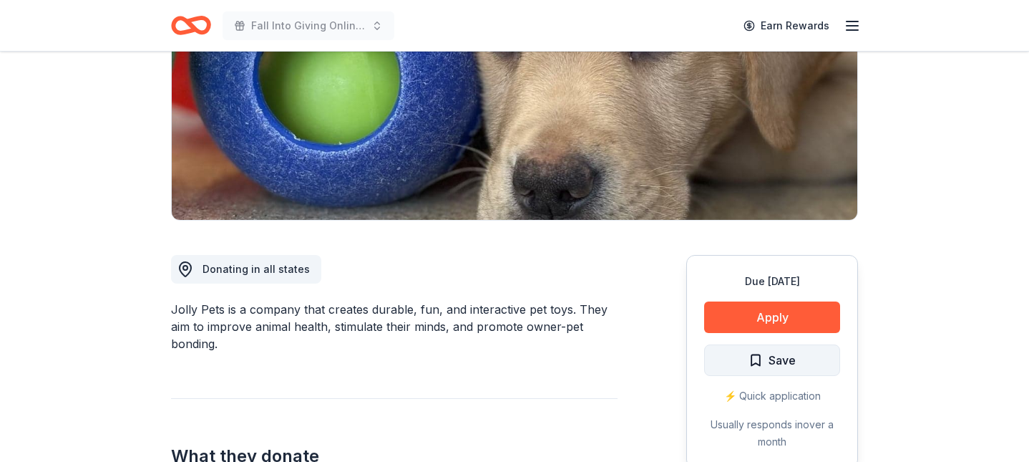
click at [781, 356] on span "Save" at bounding box center [781, 360] width 27 height 19
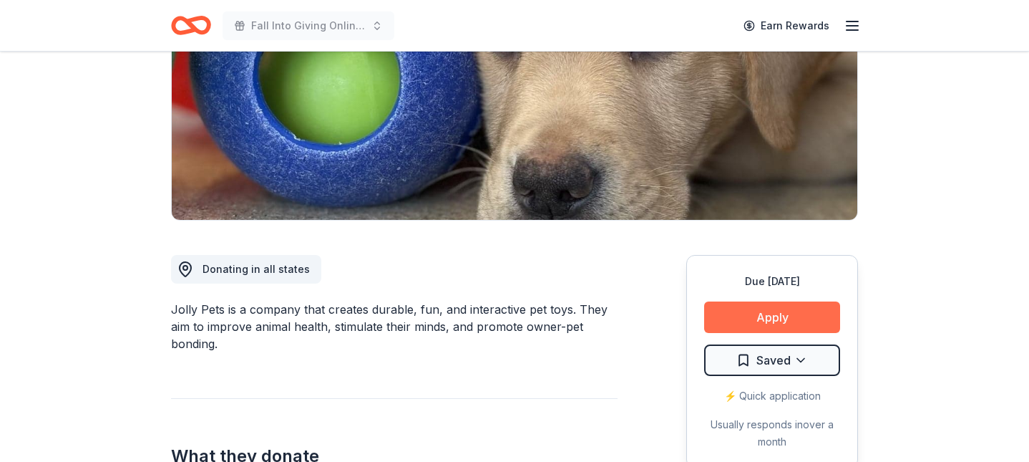
click at [774, 311] on button "Apply" at bounding box center [772, 316] width 136 height 31
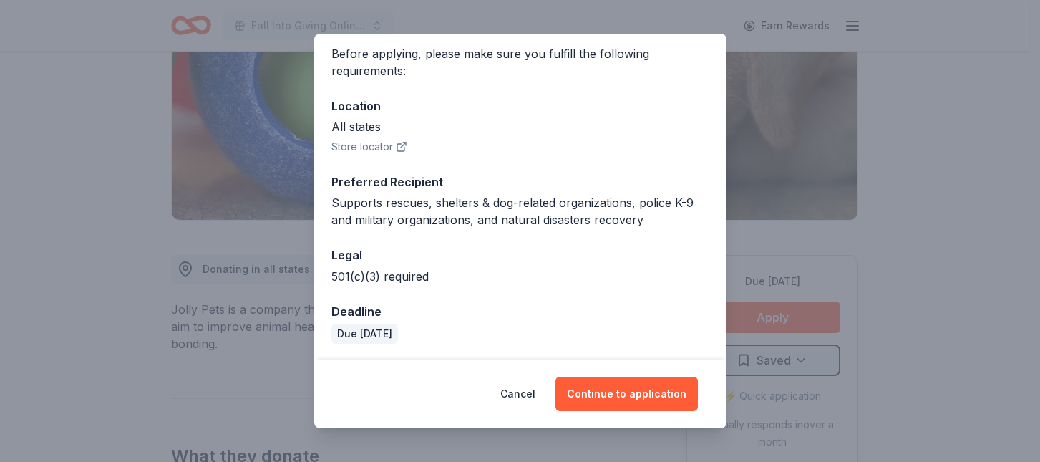
scroll to position [111, 0]
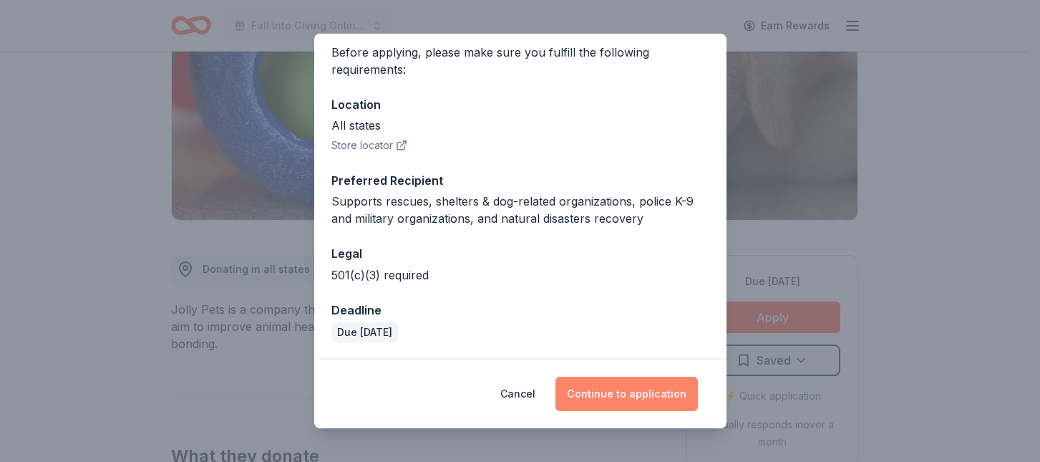
click at [632, 391] on button "Continue to application" at bounding box center [626, 393] width 142 height 34
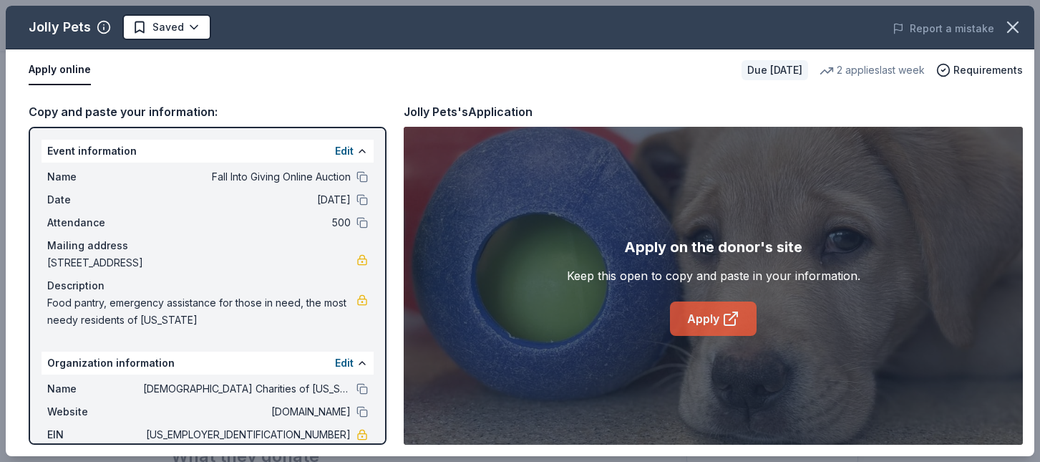
click at [711, 322] on link "Apply" at bounding box center [713, 318] width 87 height 34
